Goal: Browse casually: Explore the website without a specific task or goal

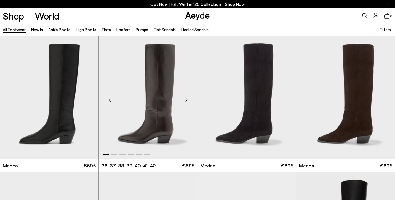
click at [186, 100] on div "Next slide" at bounding box center [186, 100] width 17 height 17
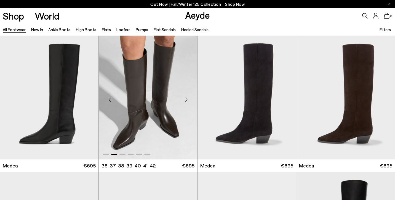
click at [186, 100] on div "Next slide" at bounding box center [186, 100] width 17 height 17
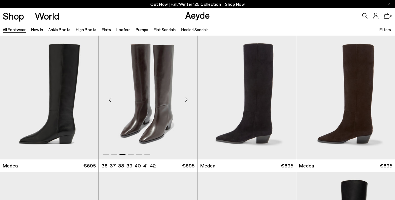
click at [186, 100] on div "Next slide" at bounding box center [186, 100] width 17 height 17
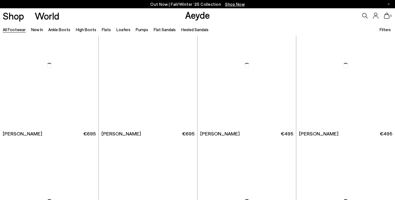
scroll to position [2616, 0]
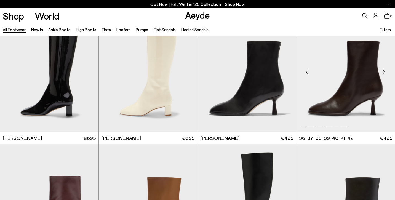
click at [386, 72] on div "Next slide" at bounding box center [384, 72] width 17 height 17
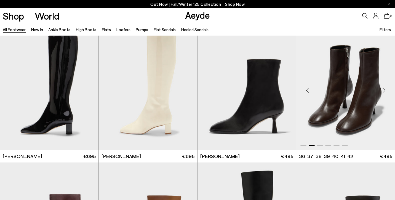
scroll to position [2596, 0]
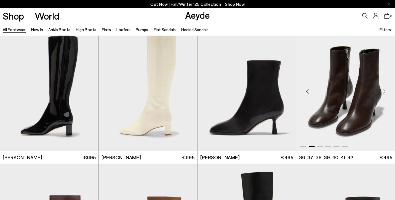
click at [385, 90] on div "Next slide" at bounding box center [384, 91] width 17 height 17
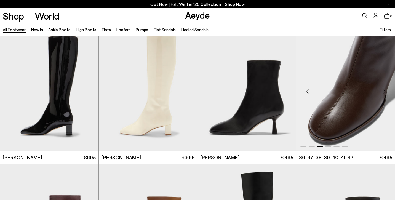
click at [386, 92] on div "Next slide" at bounding box center [384, 91] width 17 height 17
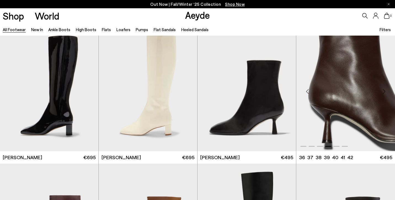
click at [386, 92] on div "Next slide" at bounding box center [384, 91] width 17 height 17
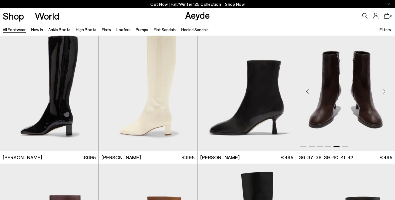
click at [386, 92] on div "Next slide" at bounding box center [384, 91] width 17 height 17
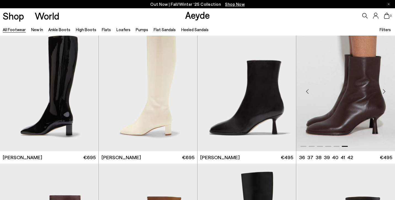
click at [386, 92] on div "Next slide" at bounding box center [384, 91] width 17 height 17
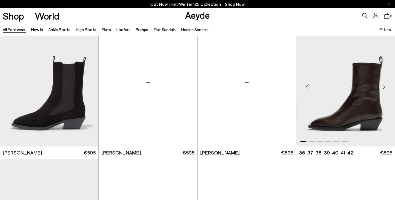
scroll to position [3964, 0]
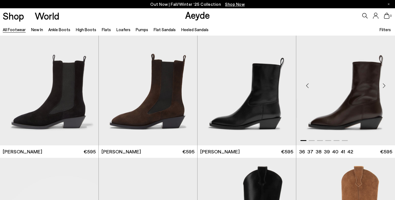
click at [384, 86] on div "Next slide" at bounding box center [384, 85] width 17 height 17
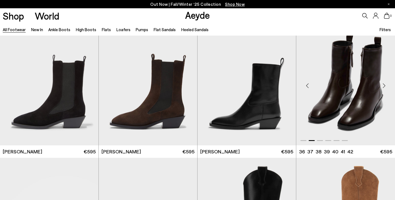
click at [384, 86] on div "Next slide" at bounding box center [384, 85] width 17 height 17
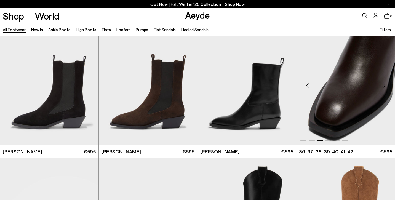
click at [384, 86] on div "Next slide" at bounding box center [384, 85] width 17 height 17
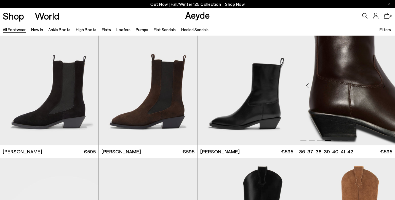
click at [384, 86] on div "Next slide" at bounding box center [384, 85] width 17 height 17
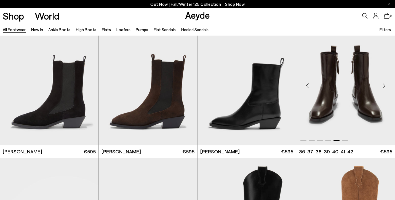
click at [384, 86] on div "Next slide" at bounding box center [384, 85] width 17 height 17
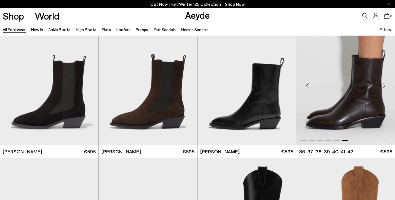
click at [384, 86] on div "Next slide" at bounding box center [384, 85] width 17 height 17
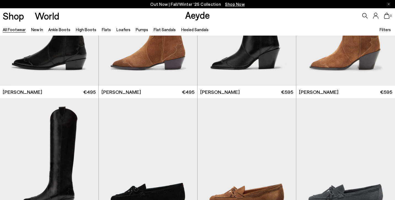
scroll to position [4160, 0]
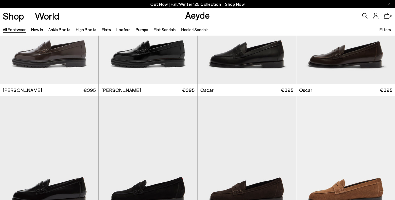
scroll to position [4707, 0]
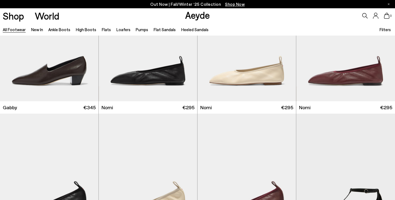
scroll to position [5508, 0]
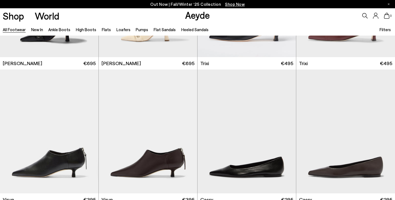
scroll to position [6369, 0]
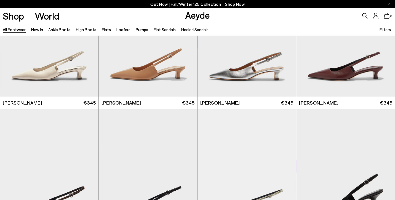
scroll to position [8235, 0]
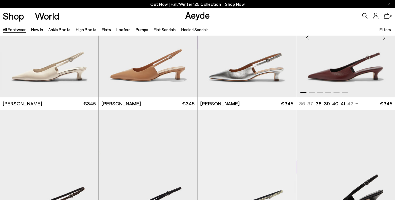
click at [384, 39] on div "Next slide" at bounding box center [384, 37] width 17 height 17
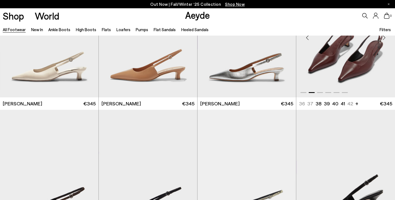
click at [384, 39] on div "Next slide" at bounding box center [384, 37] width 17 height 17
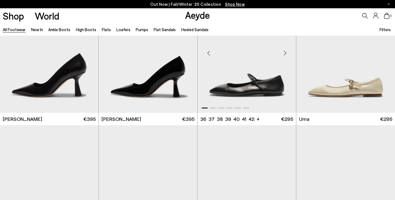
scroll to position [8616, 0]
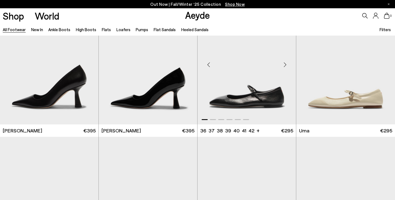
click at [286, 66] on div "Next slide" at bounding box center [285, 65] width 17 height 17
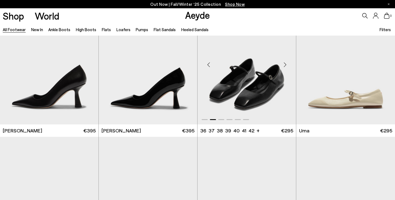
click at [286, 66] on div "Next slide" at bounding box center [285, 65] width 17 height 17
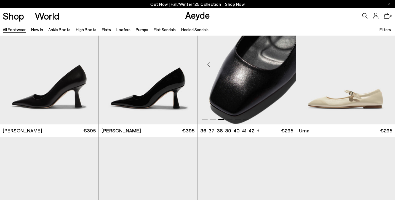
click at [286, 66] on div "Next slide" at bounding box center [285, 65] width 17 height 17
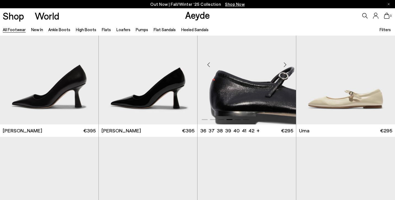
click at [286, 66] on div "Next slide" at bounding box center [285, 65] width 17 height 17
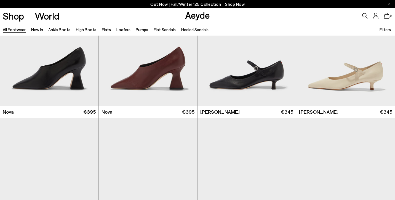
scroll to position [9316, 0]
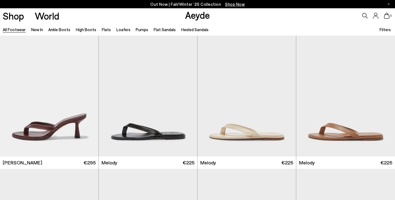
scroll to position [10223, 0]
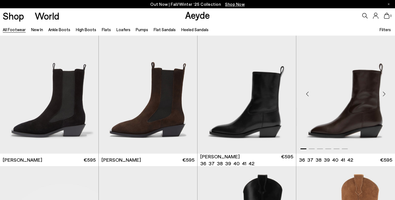
scroll to position [3956, 0]
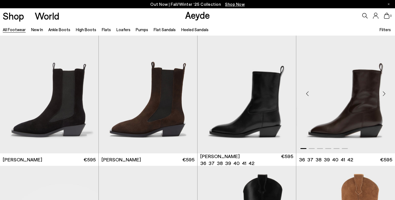
click at [385, 95] on div "Next slide" at bounding box center [384, 93] width 17 height 17
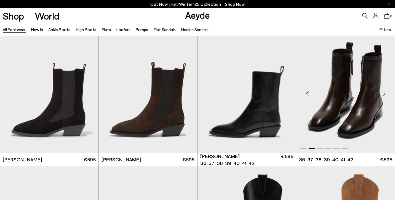
click at [385, 95] on div "Next slide" at bounding box center [384, 93] width 17 height 17
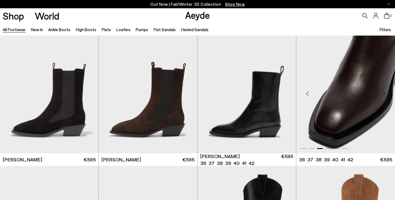
click at [385, 95] on div "Next slide" at bounding box center [384, 93] width 17 height 17
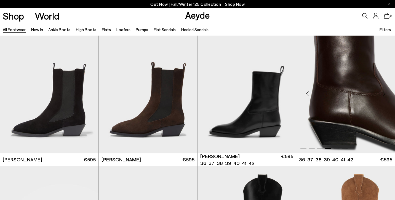
click at [385, 95] on div "Next slide" at bounding box center [384, 93] width 17 height 17
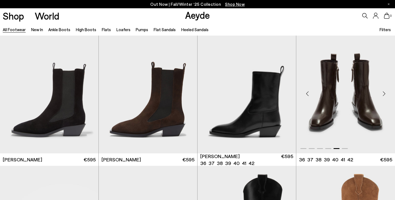
click at [385, 95] on div "Next slide" at bounding box center [384, 93] width 17 height 17
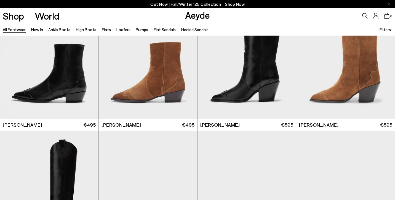
scroll to position [4127, 0]
